Goal: Communication & Community: Answer question/provide support

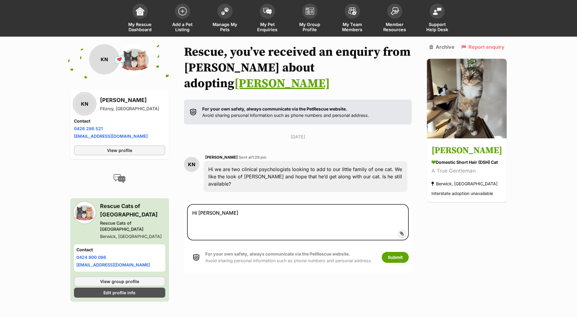
scroll to position [32, 0]
click at [350, 204] on textarea "Hi [PERSON_NAME], thank you so much for your enquiry! yes! he is still avaialba…" at bounding box center [297, 222] width 221 height 36
click at [284, 204] on textarea "Hi [PERSON_NAME], thank you so much for your enquiry! yes! he is still availabl…" at bounding box center [297, 222] width 221 height 36
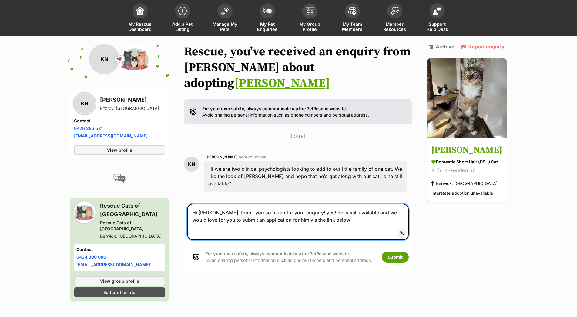
click at [207, 214] on textarea "Hi [PERSON_NAME], thank you so much for your enquiry! yes! he is still availabl…" at bounding box center [297, 222] width 221 height 36
click at [325, 204] on textarea "Hi [PERSON_NAME], thank you so much for your enquiry! yes! he is still availabl…" at bounding box center [297, 222] width 221 height 36
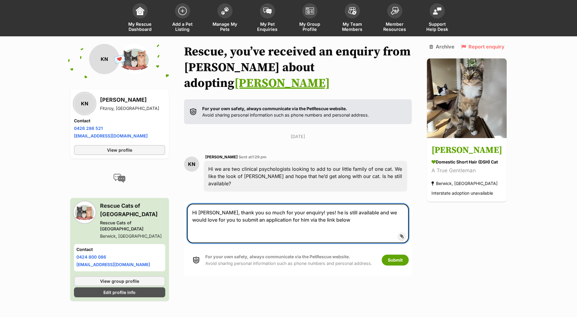
paste textarea "[URL][DOMAIN_NAME]"
click at [323, 218] on textarea "Hi [PERSON_NAME], thank you so much for your enquiry! yes! he is still availabl…" at bounding box center [297, 223] width 221 height 39
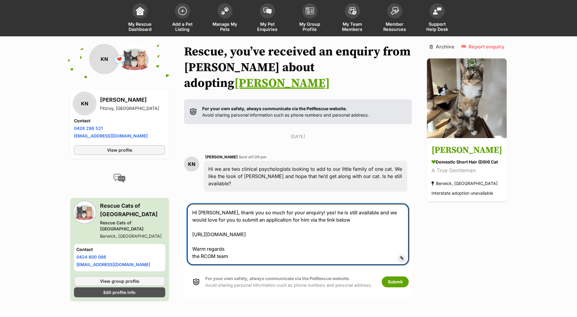
click at [194, 238] on textarea "Hi [PERSON_NAME], thank you so much for your enquiry! yes! he is still availabl…" at bounding box center [297, 234] width 221 height 61
click at [221, 240] on textarea "Hi [PERSON_NAME], thank you so much for your enquiry! yes! he is still availabl…" at bounding box center [297, 234] width 221 height 61
type textarea "Hi [PERSON_NAME], thank you so much for your enquiry! yes! he is still availabl…"
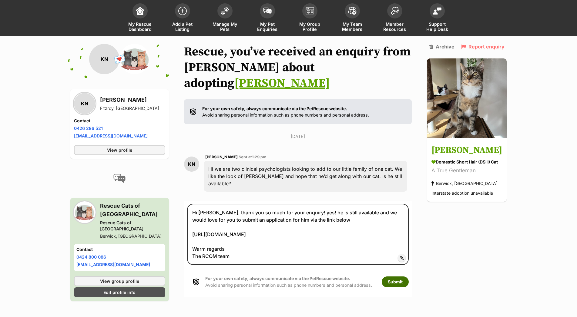
click at [402, 277] on button "Submit" at bounding box center [394, 282] width 27 height 11
